Goal: Download file/media

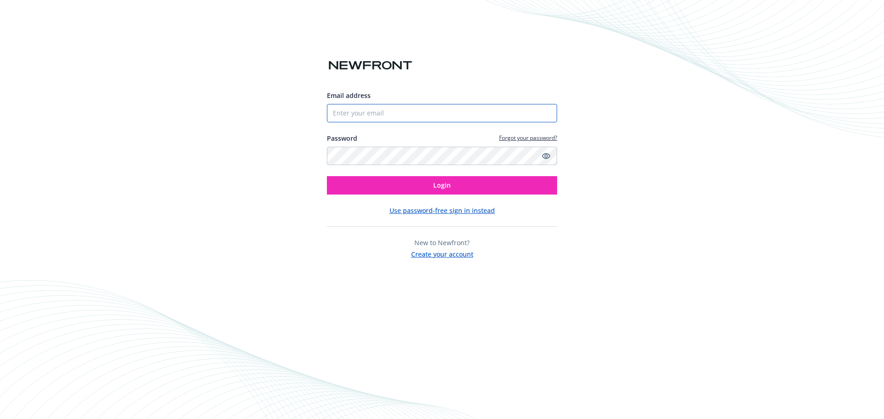
click at [396, 111] on input "Email address" at bounding box center [442, 113] width 230 height 18
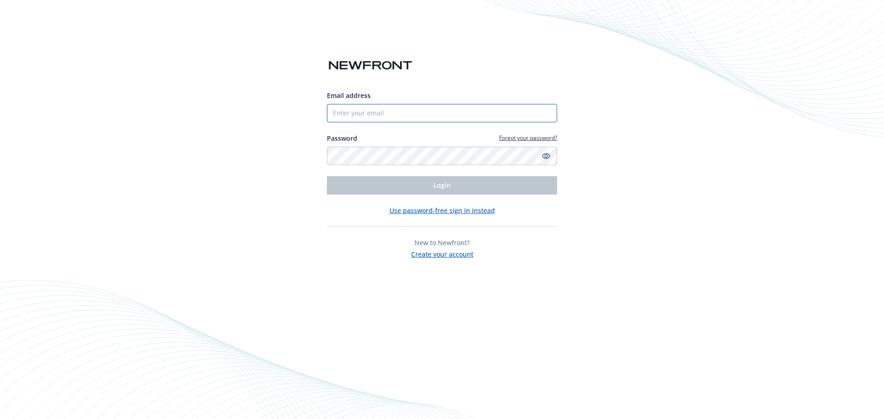
click at [413, 107] on input "Email address" at bounding box center [442, 113] width 230 height 18
type input "[EMAIL_ADDRESS][DOMAIN_NAME]"
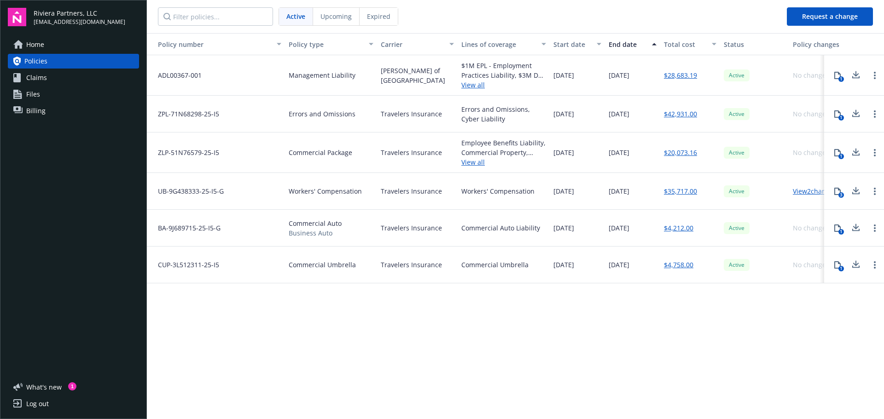
click at [40, 62] on span "Policies" at bounding box center [35, 61] width 23 height 15
click at [332, 19] on span "Upcoming" at bounding box center [335, 17] width 31 height 10
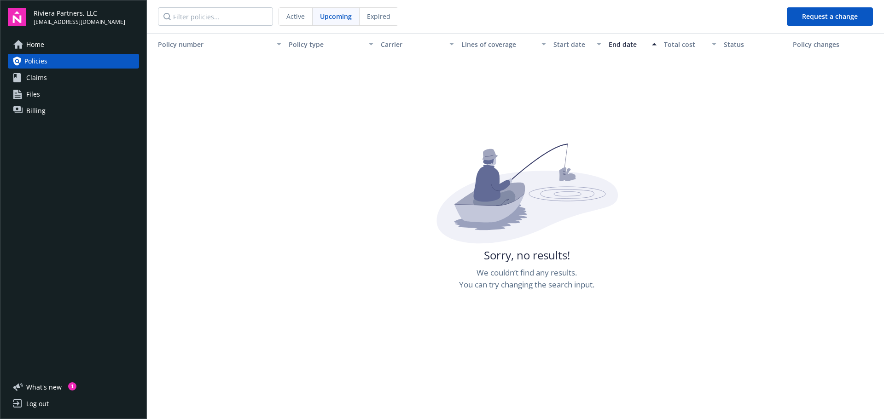
drag, startPoint x: 31, startPoint y: 77, endPoint x: 36, endPoint y: 77, distance: 5.1
click at [32, 77] on span "Claims" at bounding box center [36, 77] width 21 height 15
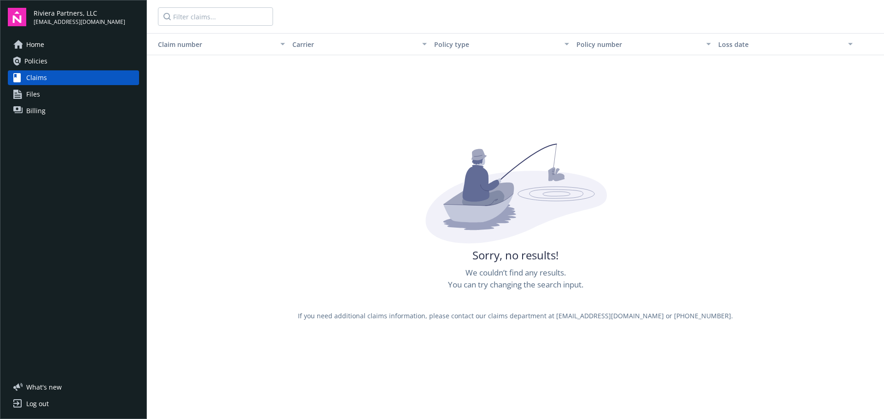
click at [39, 58] on span "Policies" at bounding box center [35, 61] width 23 height 15
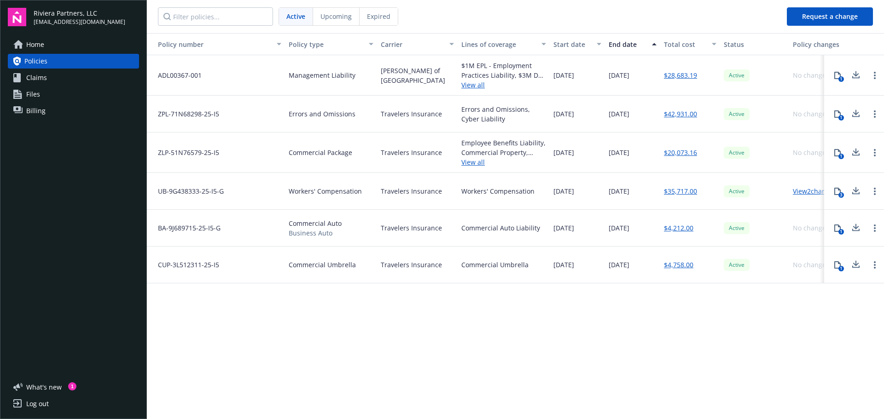
click at [674, 75] on link "$28,683.19" at bounding box center [680, 75] width 33 height 10
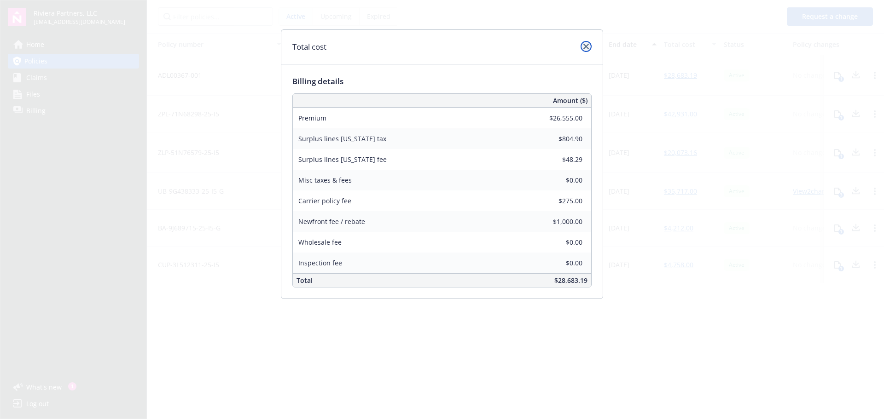
click at [584, 48] on icon "close" at bounding box center [586, 47] width 6 height 6
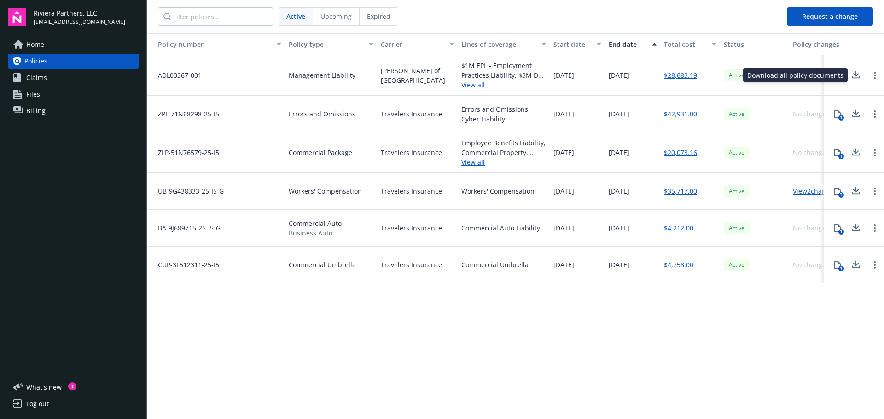
click at [854, 75] on icon at bounding box center [856, 74] width 6 height 6
